Goal: Information Seeking & Learning: Learn about a topic

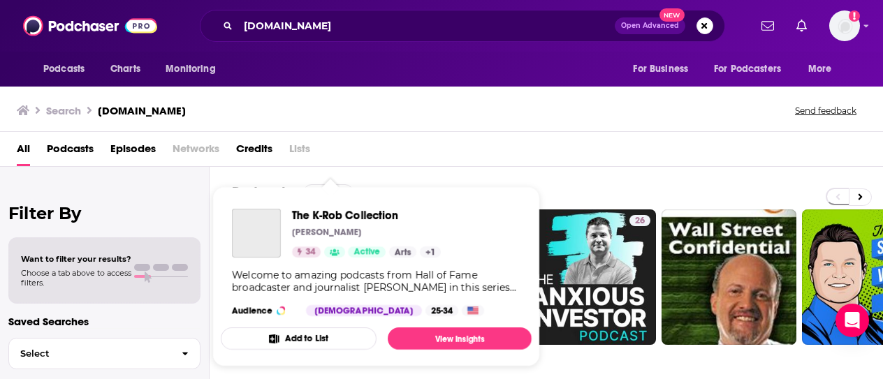
scroll to position [228, 0]
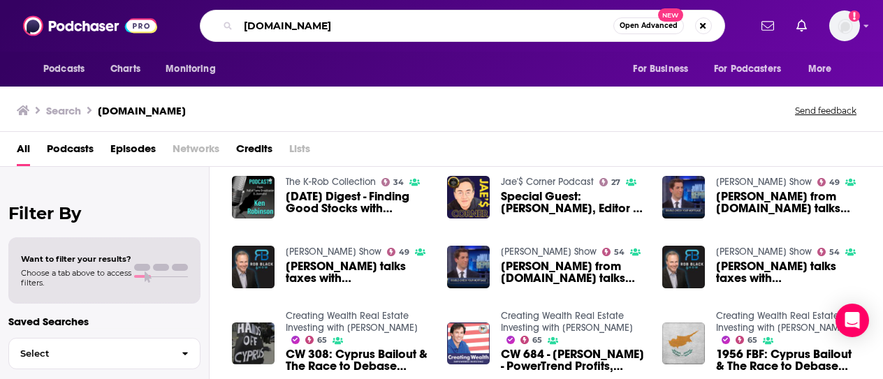
drag, startPoint x: 323, startPoint y: 20, endPoint x: 157, endPoint y: 24, distance: 166.3
click at [157, 24] on div "Podcasts Charts Monitoring Thestreet.com Open Advanced New For Business For Pod…" at bounding box center [441, 26] width 883 height 52
type input "you are what you read"
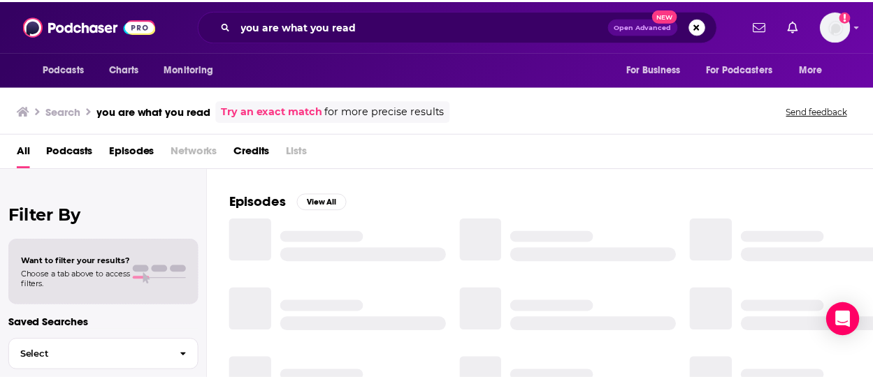
scroll to position [228, 0]
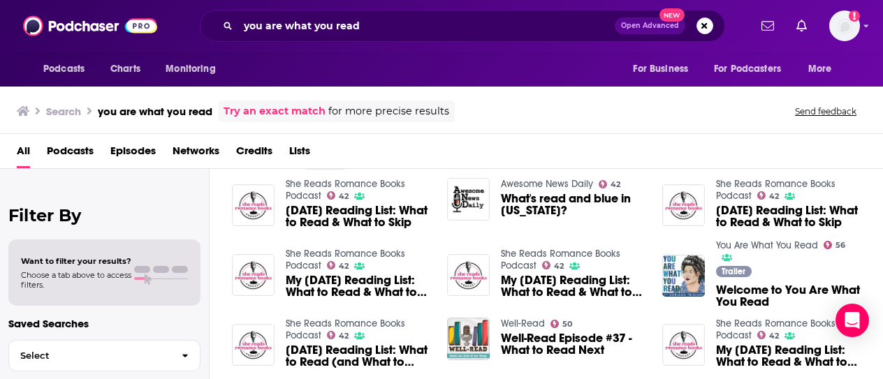
click at [74, 155] on span "Podcasts" at bounding box center [70, 154] width 47 height 29
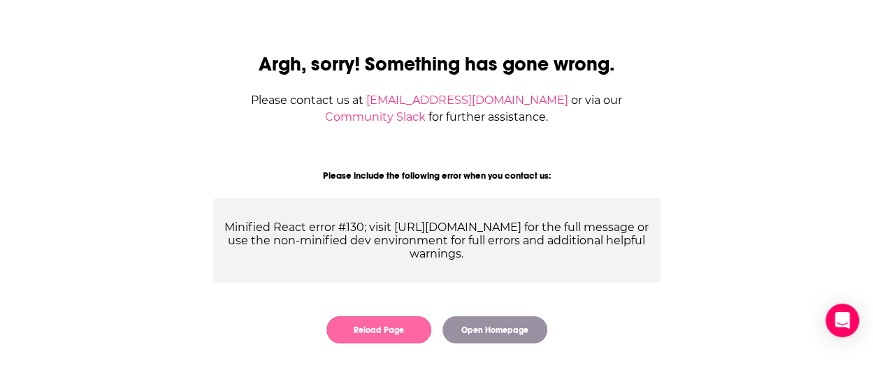
click at [388, 329] on button "Reload Page" at bounding box center [378, 329] width 105 height 27
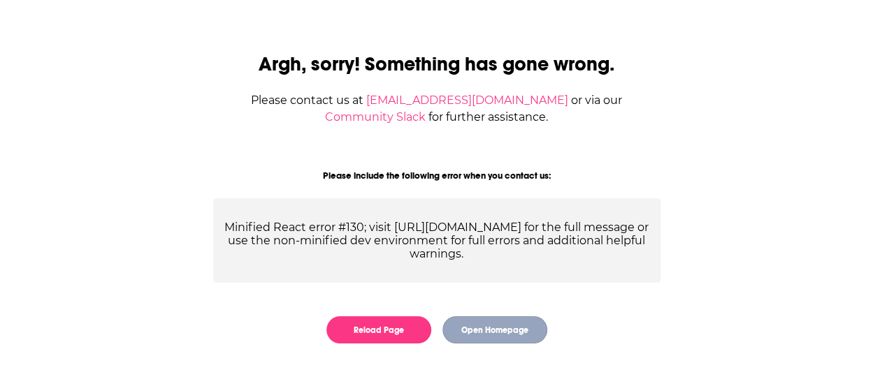
click at [483, 327] on button "Open Homepage" at bounding box center [494, 329] width 105 height 27
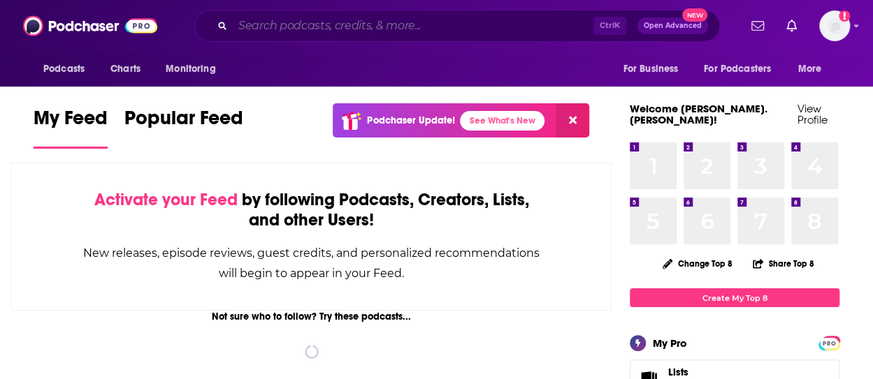
click at [275, 29] on input "Search podcasts, credits, & more..." at bounding box center [413, 26] width 360 height 22
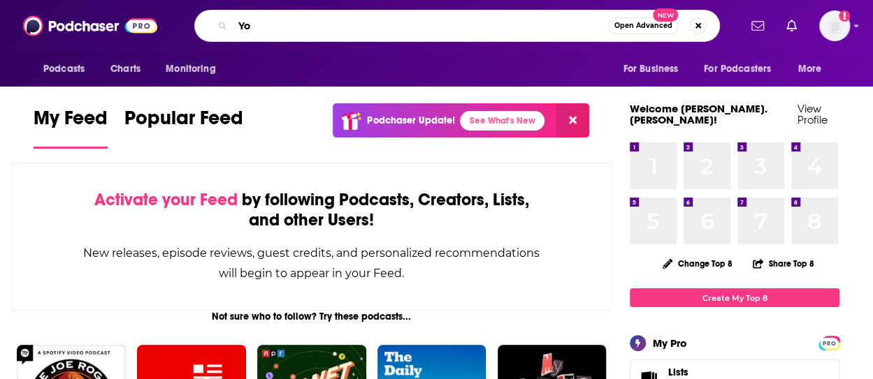
type input "Y"
type input ""You Are What YOu Read""
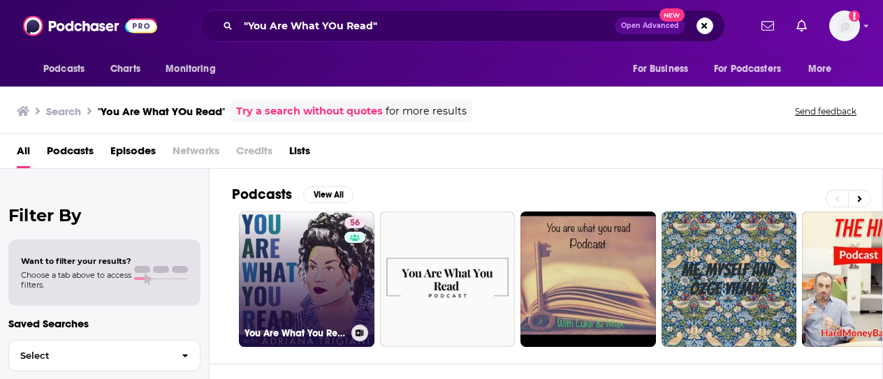
click at [281, 251] on link "56 You Are What You Read" at bounding box center [307, 280] width 136 height 136
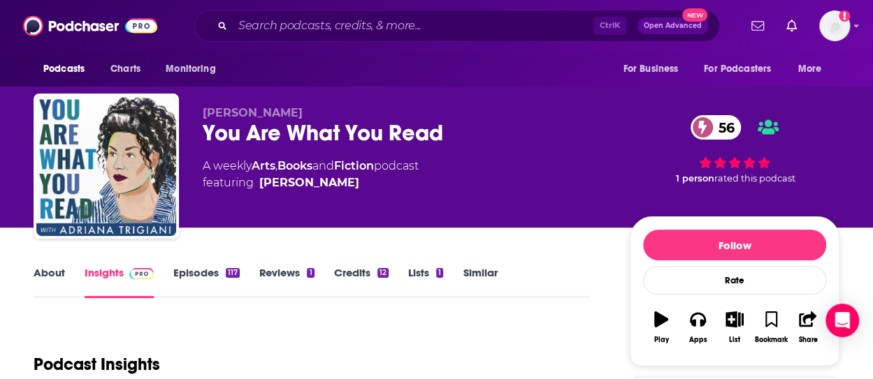
click at [48, 271] on link "About" at bounding box center [49, 282] width 31 height 32
